Goal: Register for event/course

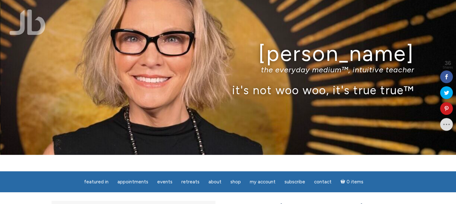
scroll to position [32, 0]
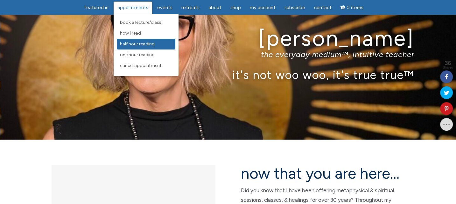
click at [137, 41] on link "Half Hour Reading" at bounding box center [146, 44] width 58 height 11
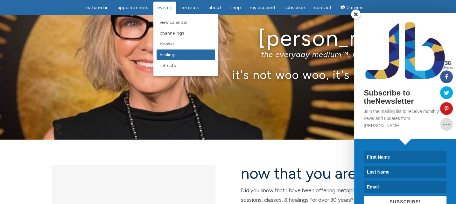
click at [174, 51] on link "Healings" at bounding box center [185, 55] width 58 height 11
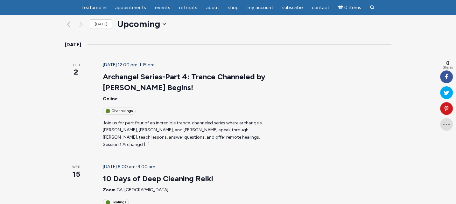
scroll to position [95, 0]
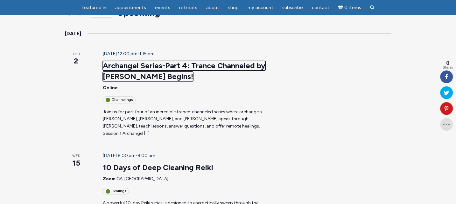
click at [150, 61] on link "Archangel Series-Part 4: Trance Channeled by [PERSON_NAME] Begins!" at bounding box center [184, 71] width 162 height 20
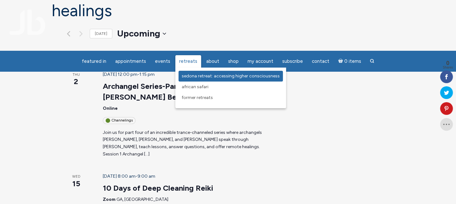
click at [198, 79] on span "Sedona Retreat: Accessing Higher Consciousness" at bounding box center [231, 75] width 98 height 5
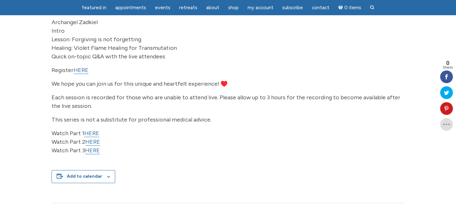
scroll to position [286, 0]
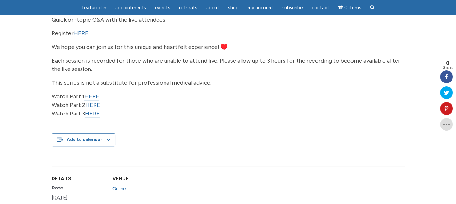
click at [90, 100] on link "HERE" at bounding box center [91, 96] width 15 height 7
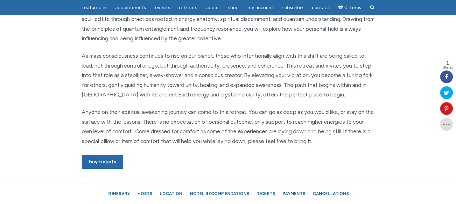
scroll to position [350, 0]
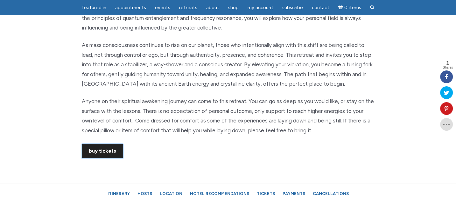
click at [88, 145] on link "Buy Tickets" at bounding box center [102, 151] width 41 height 14
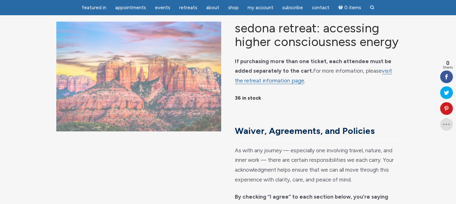
scroll to position [32, 0]
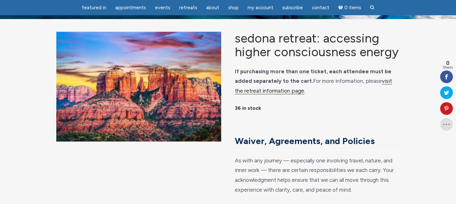
click at [371, 88] on link "visit the retreat information page" at bounding box center [313, 86] width 157 height 17
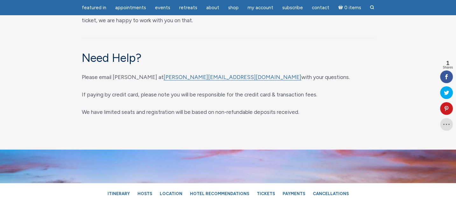
scroll to position [3402, 0]
